Goal: Navigation & Orientation: Go to known website

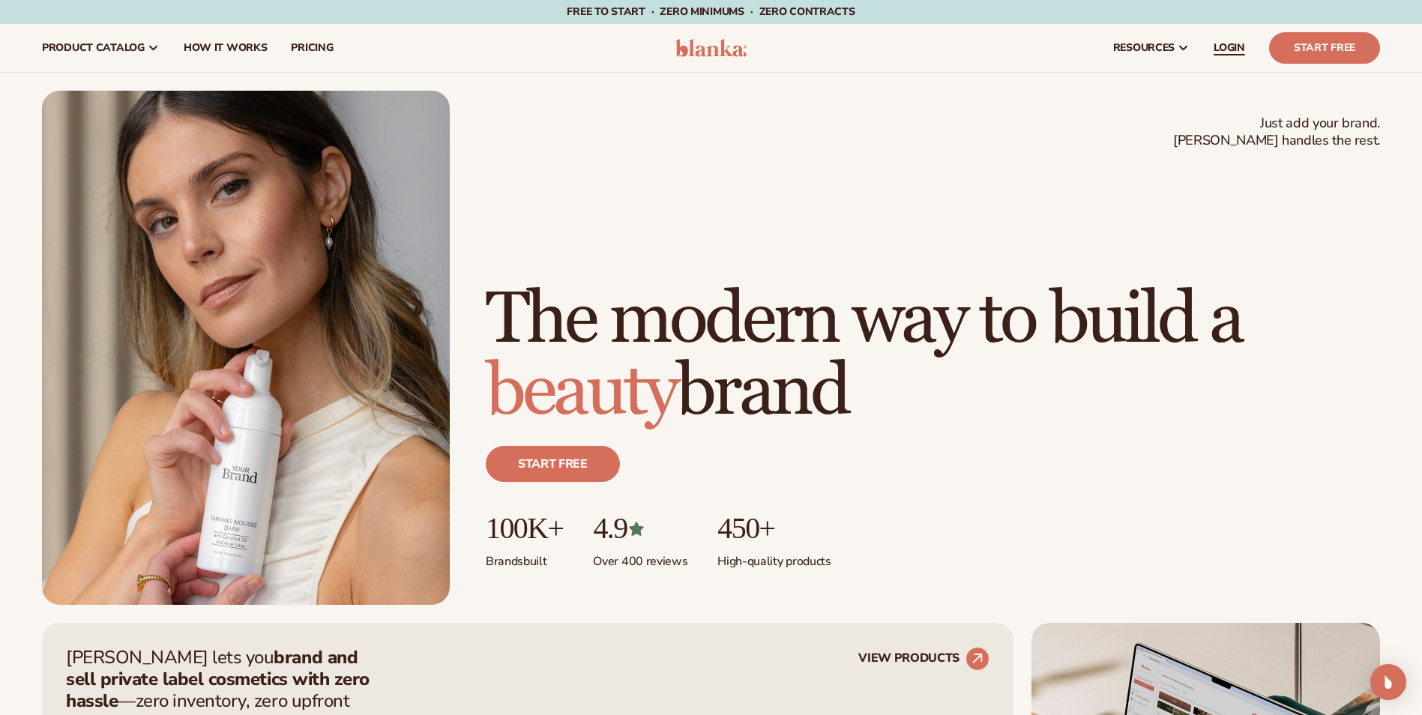
click at [1238, 40] on link "LOGIN" at bounding box center [1229, 48] width 55 height 48
drag, startPoint x: 1219, startPoint y: 43, endPoint x: 426, endPoint y: 62, distance: 793.4
click at [1219, 43] on span "LOGIN" at bounding box center [1229, 48] width 31 height 12
